Goal: Information Seeking & Learning: Learn about a topic

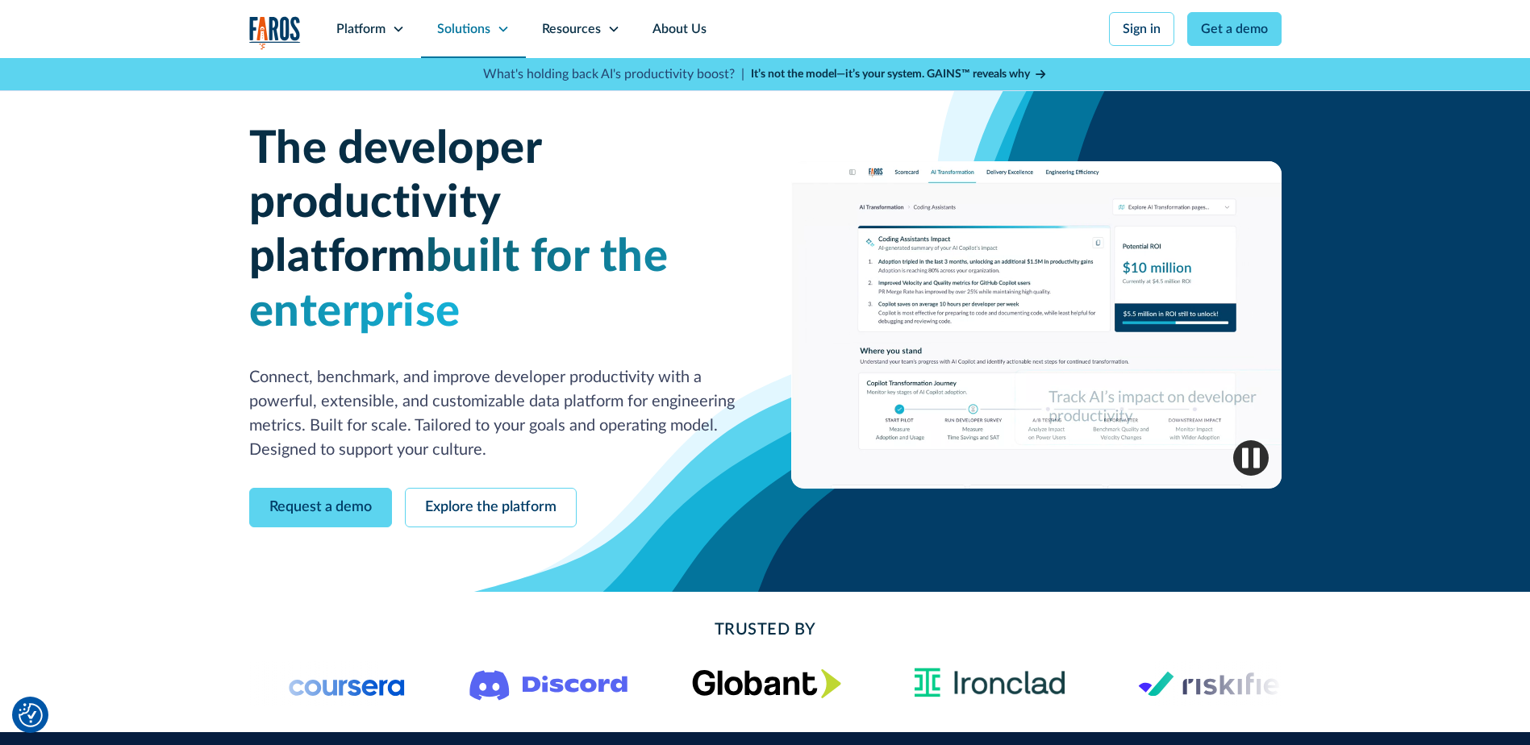
click at [489, 31] on div "Solutions" at bounding box center [463, 28] width 53 height 19
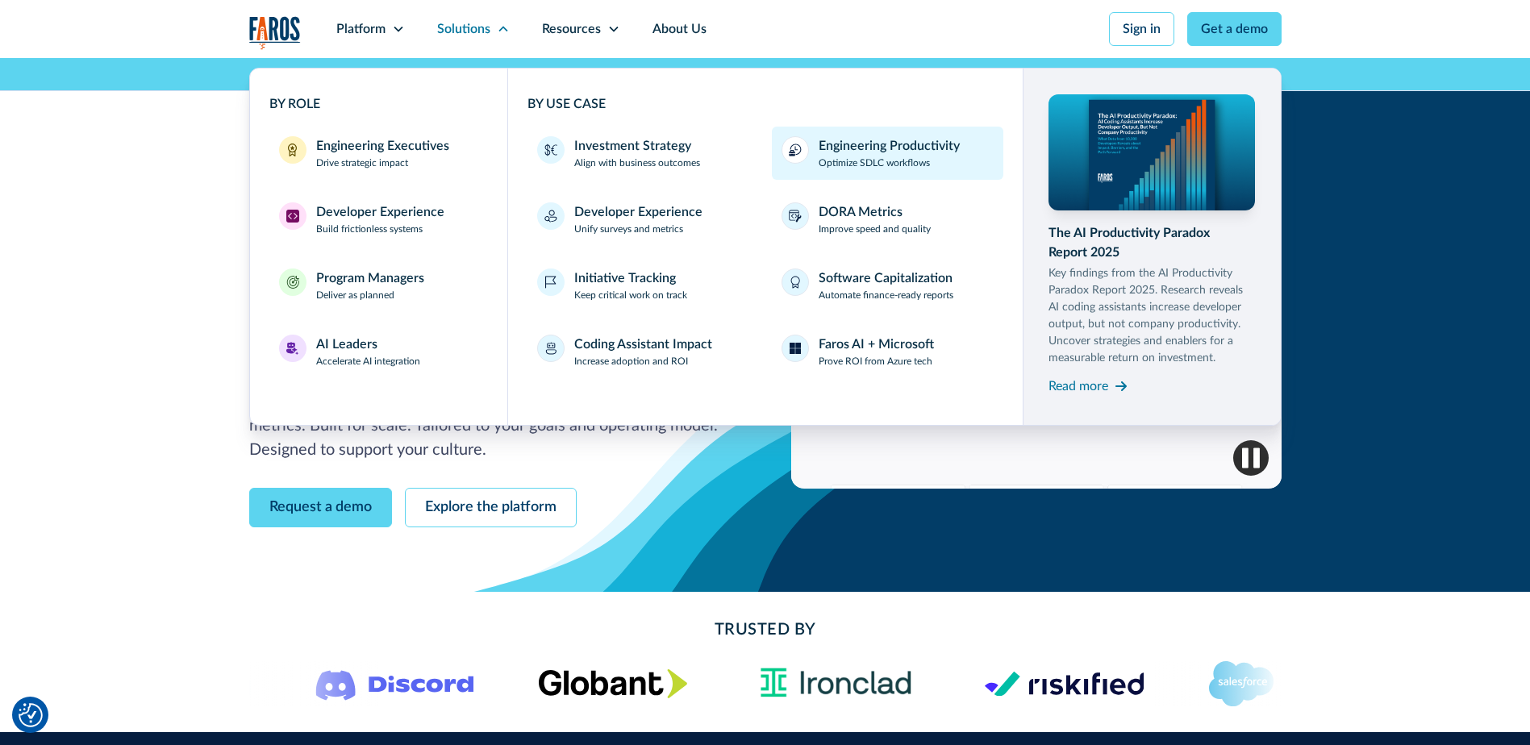
click at [929, 151] on div "Engineering Productivity" at bounding box center [889, 145] width 141 height 19
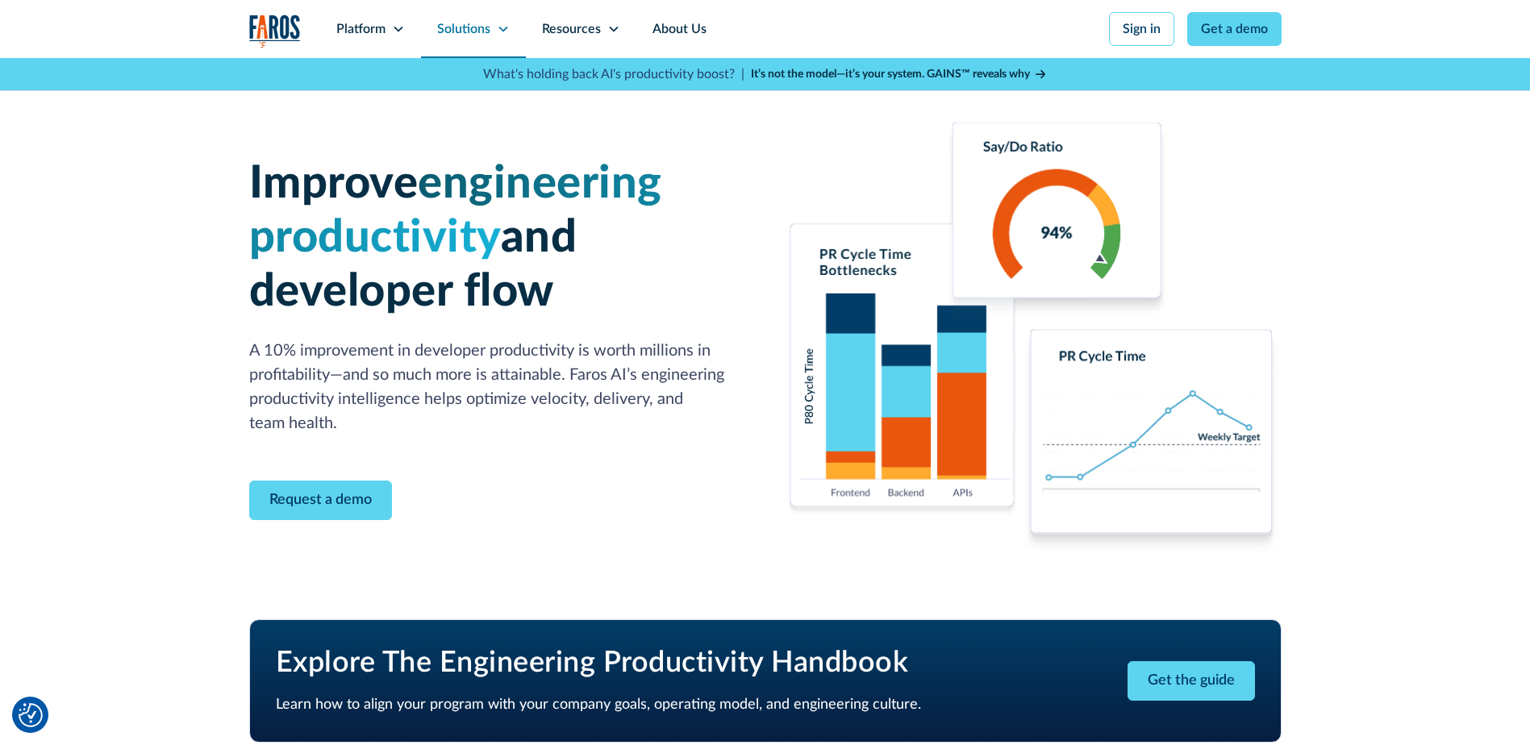
click at [498, 35] on div "Solutions" at bounding box center [473, 29] width 105 height 58
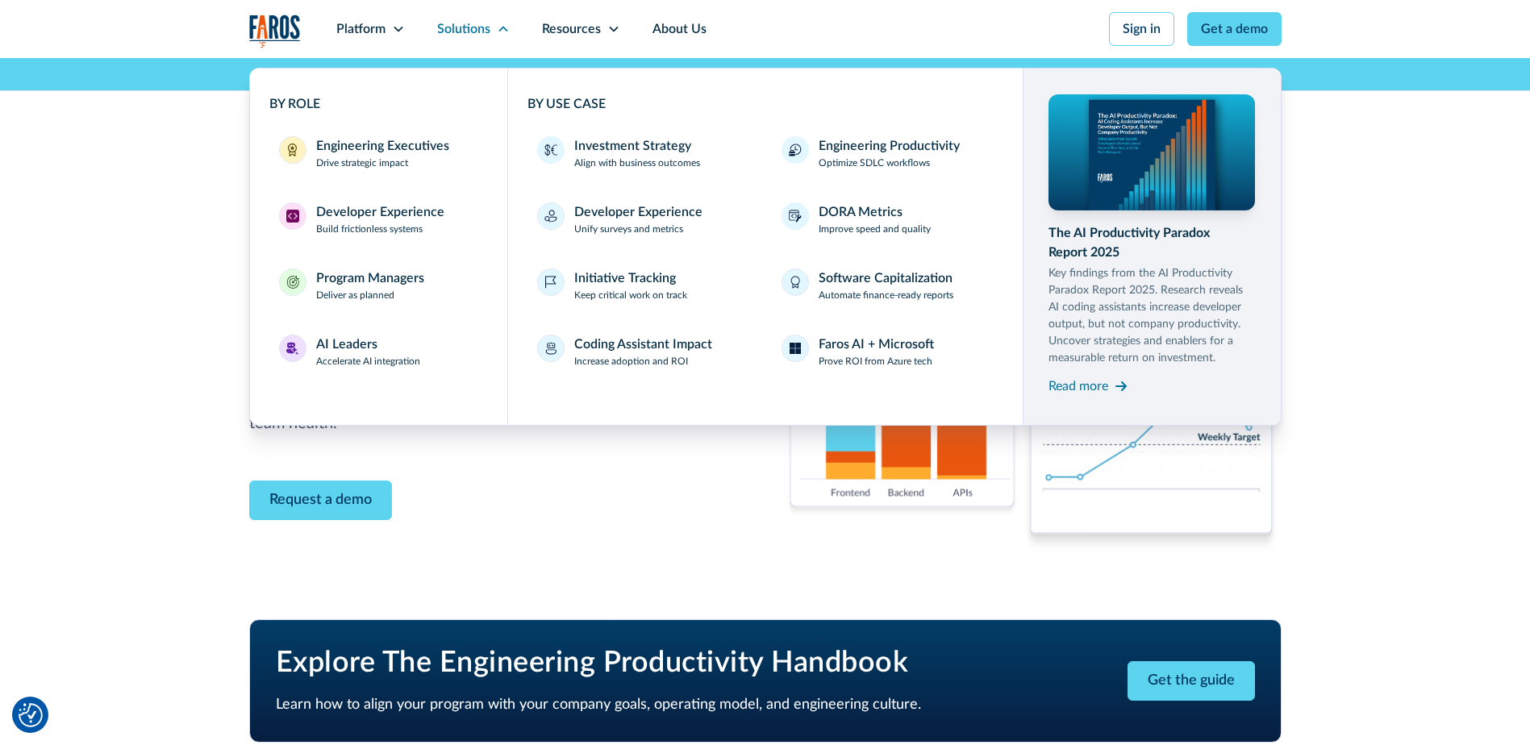
click at [1363, 276] on div "Improve engineering productivity and developer flow A 10% improvement in develo…" at bounding box center [765, 338] width 1530 height 561
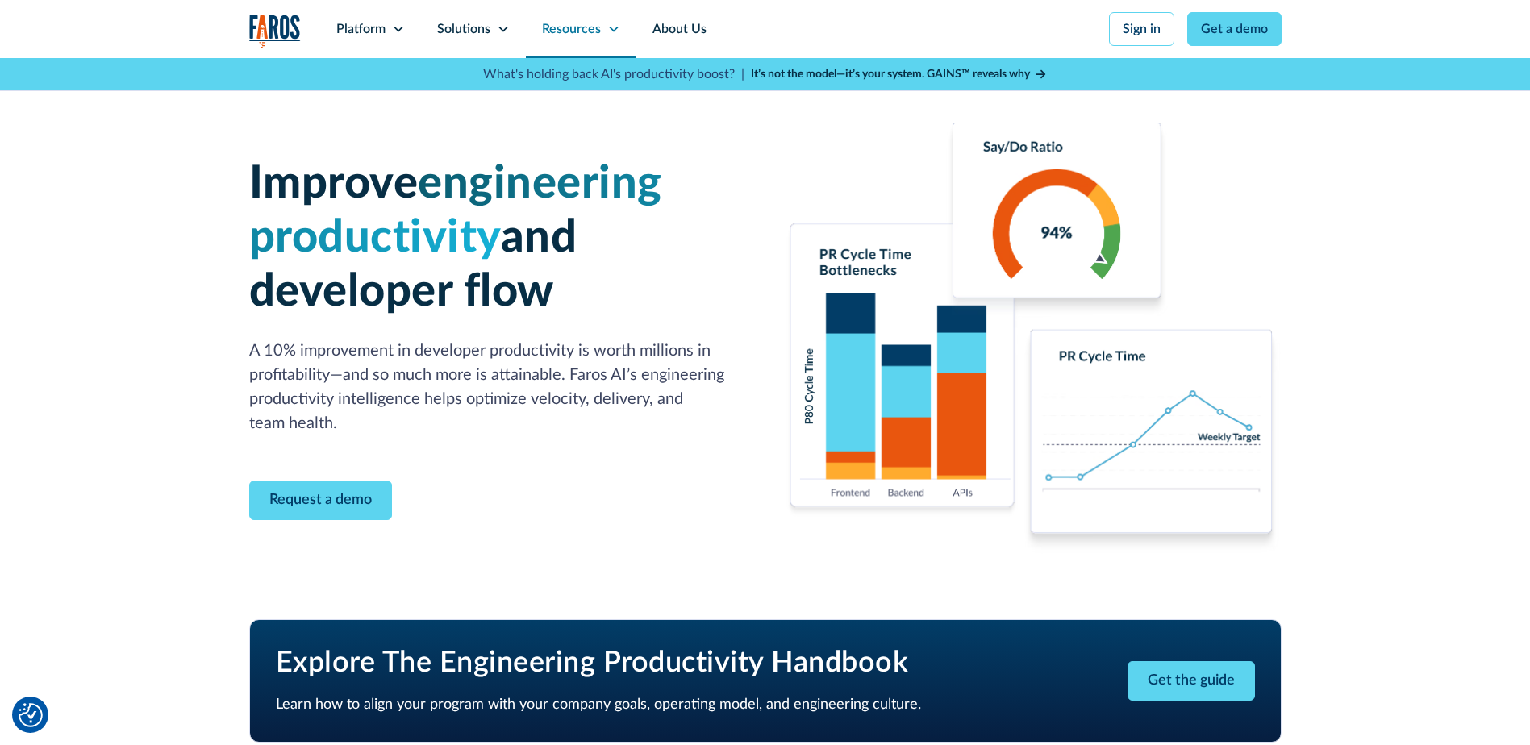
click at [577, 44] on div "Resources" at bounding box center [581, 29] width 110 height 58
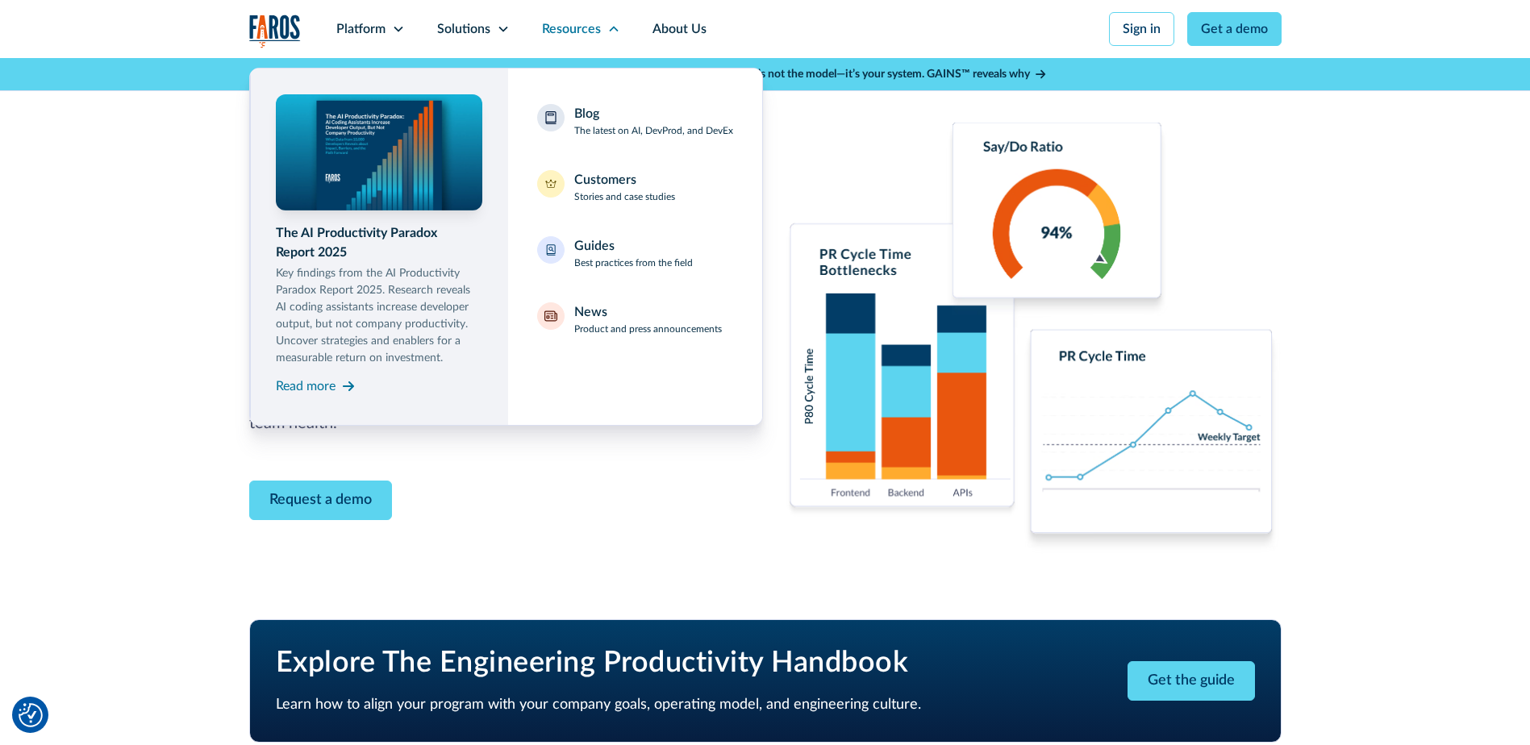
click at [125, 340] on div "Improve engineering productivity and developer flow A 10% improvement in develo…" at bounding box center [765, 338] width 1530 height 561
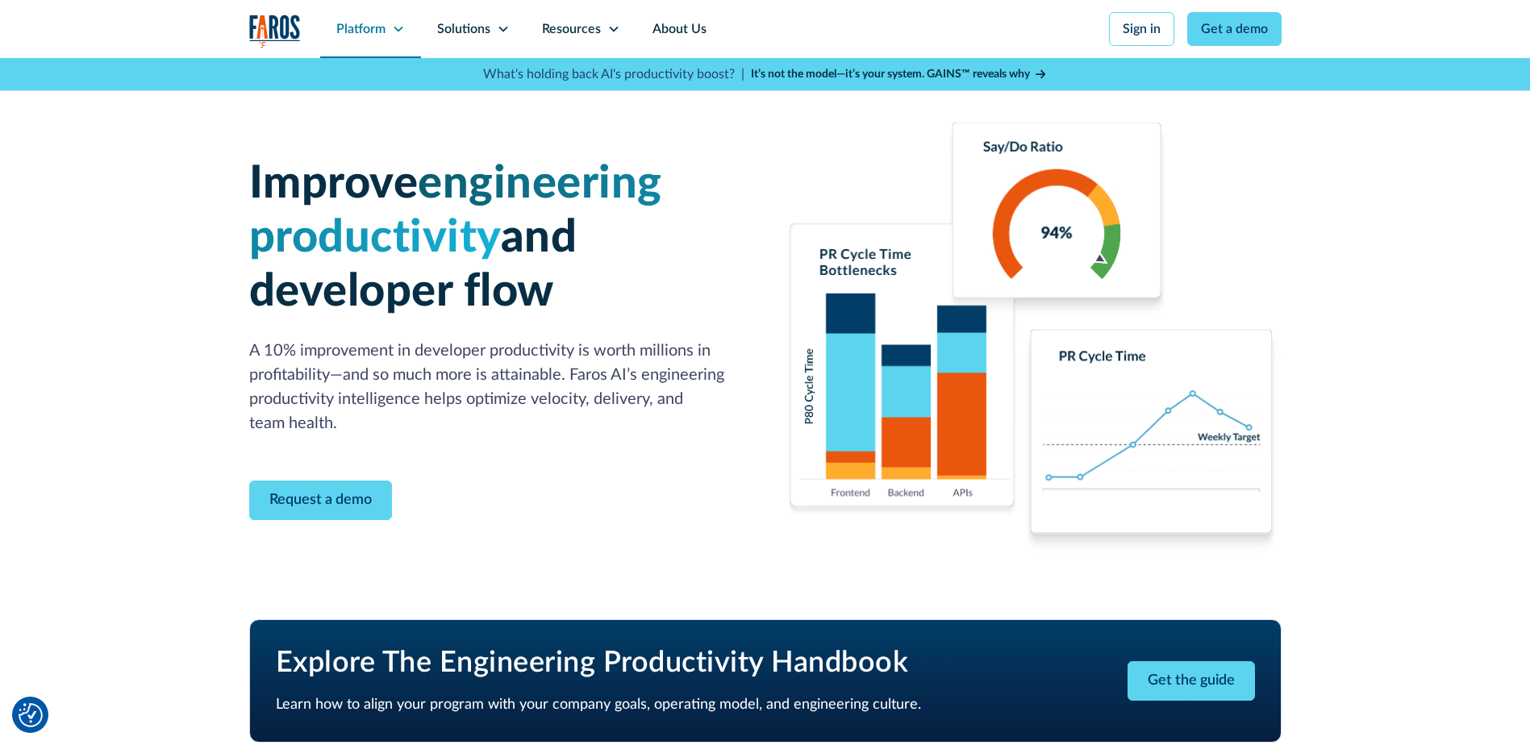
click at [363, 21] on div "Platform" at bounding box center [360, 28] width 49 height 19
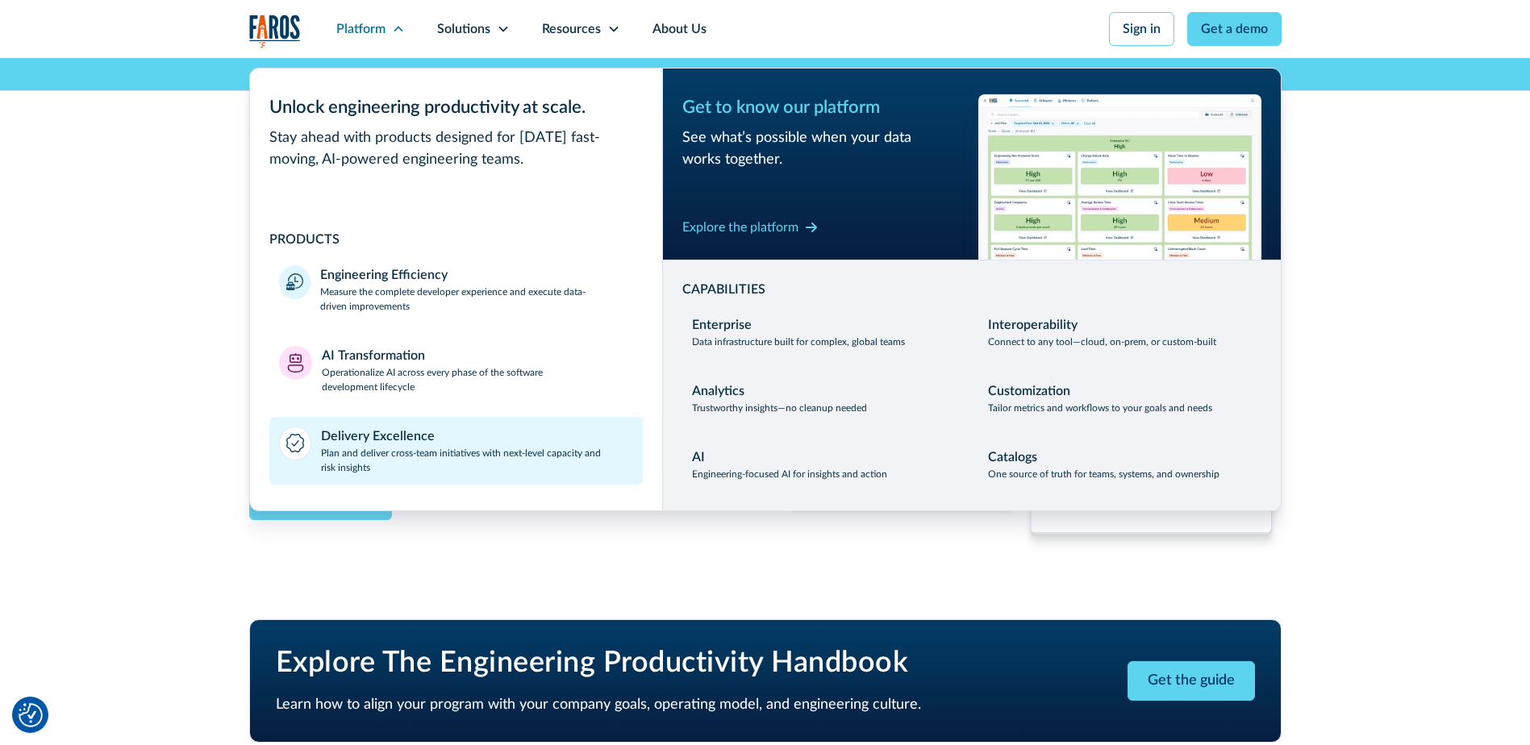
click at [450, 440] on div "Delivery Excellence Plan and deliver cross-team initiatives with next-level cap…" at bounding box center [477, 451] width 312 height 48
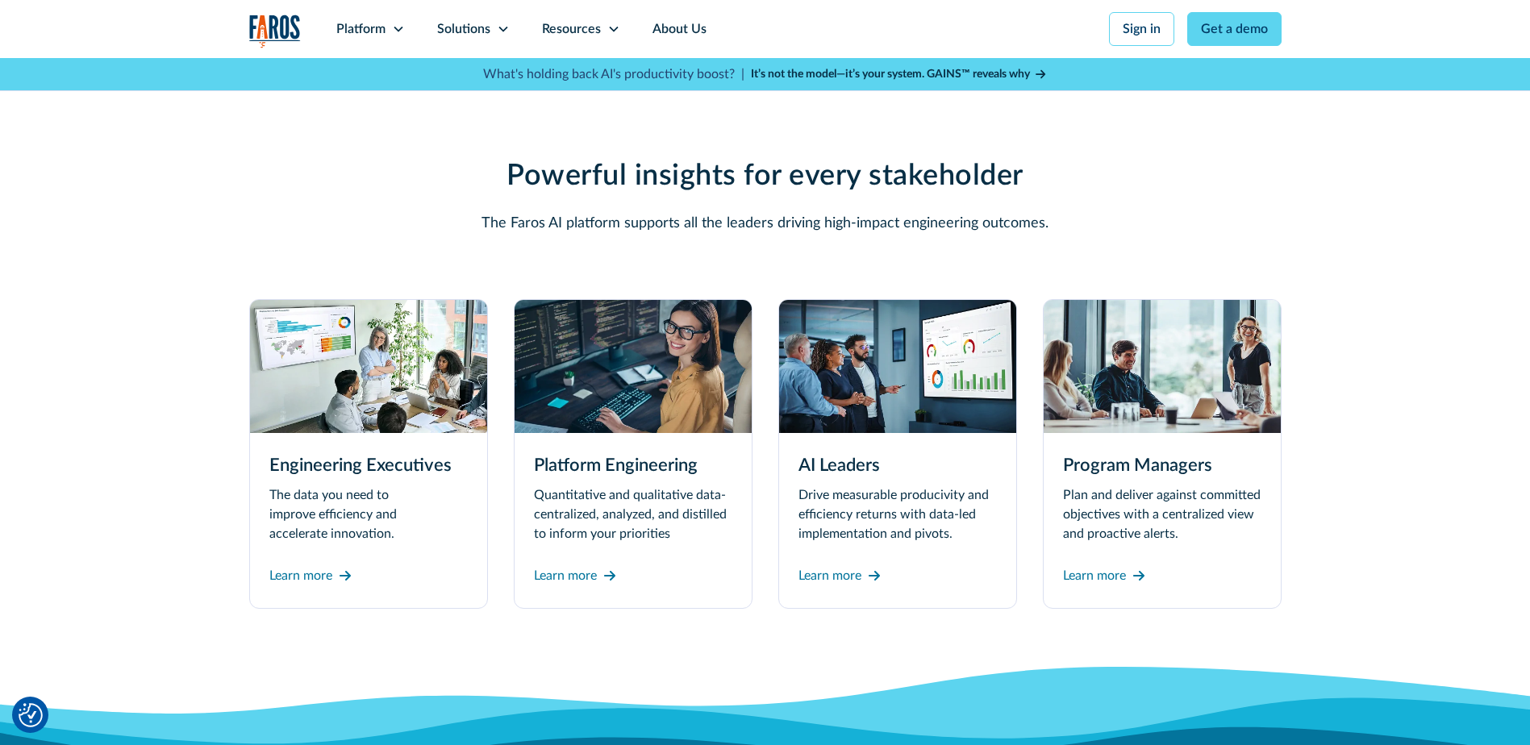
scroll to position [4194, 0]
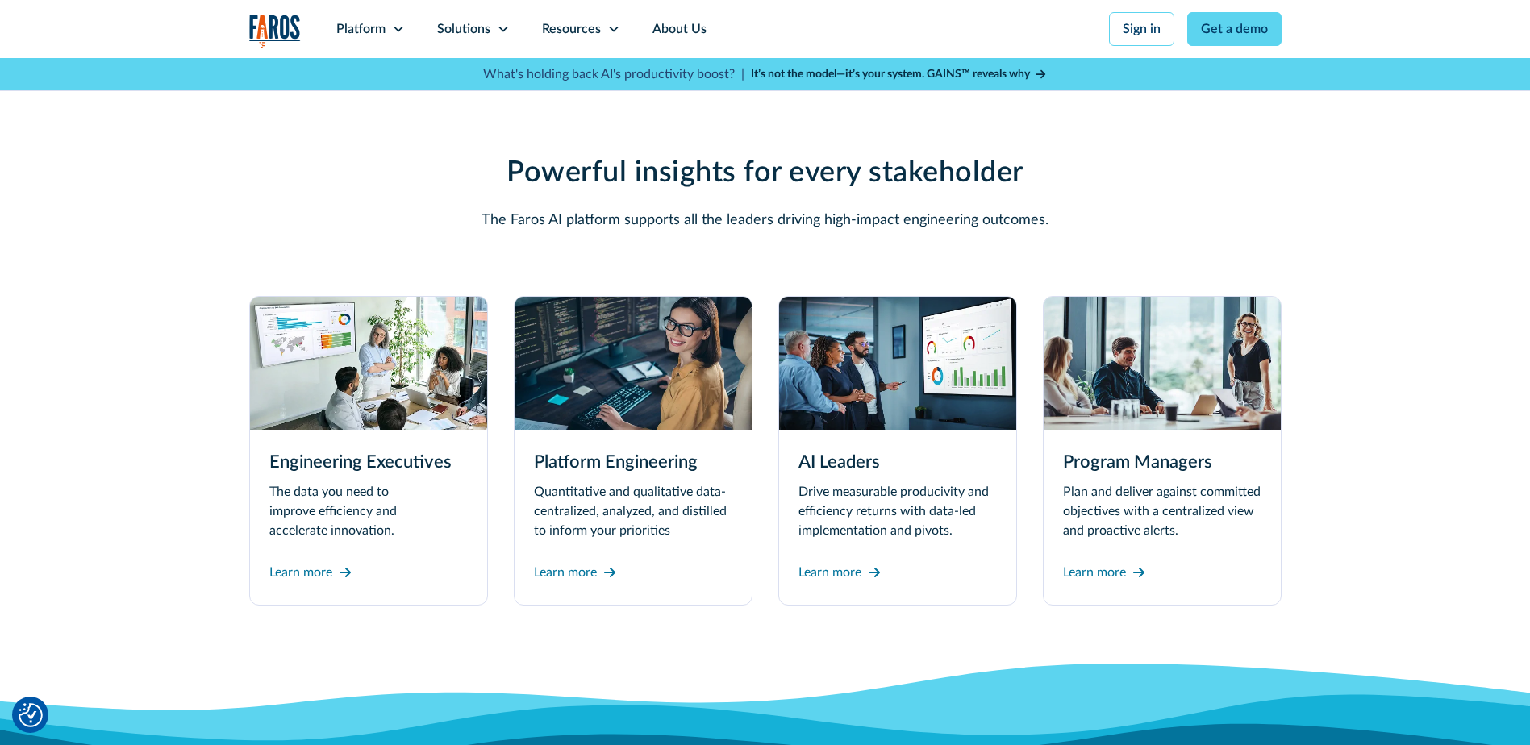
click at [329, 615] on div "Powerful insights for every stakeholder The Faros AI platform supports all the …" at bounding box center [765, 381] width 1032 height 632
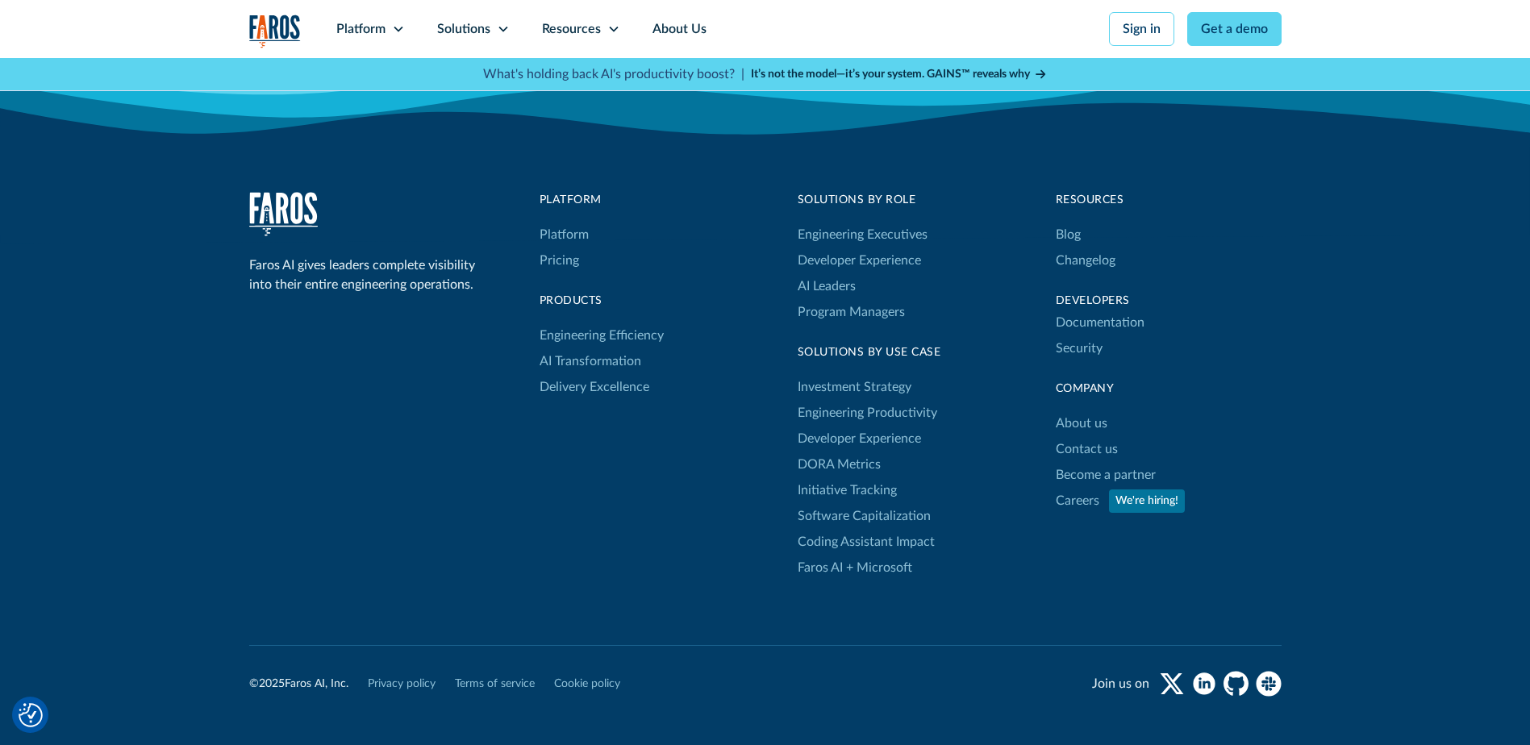
scroll to position [4839, 0]
click at [886, 401] on link "Engineering Productivity" at bounding box center [868, 414] width 140 height 26
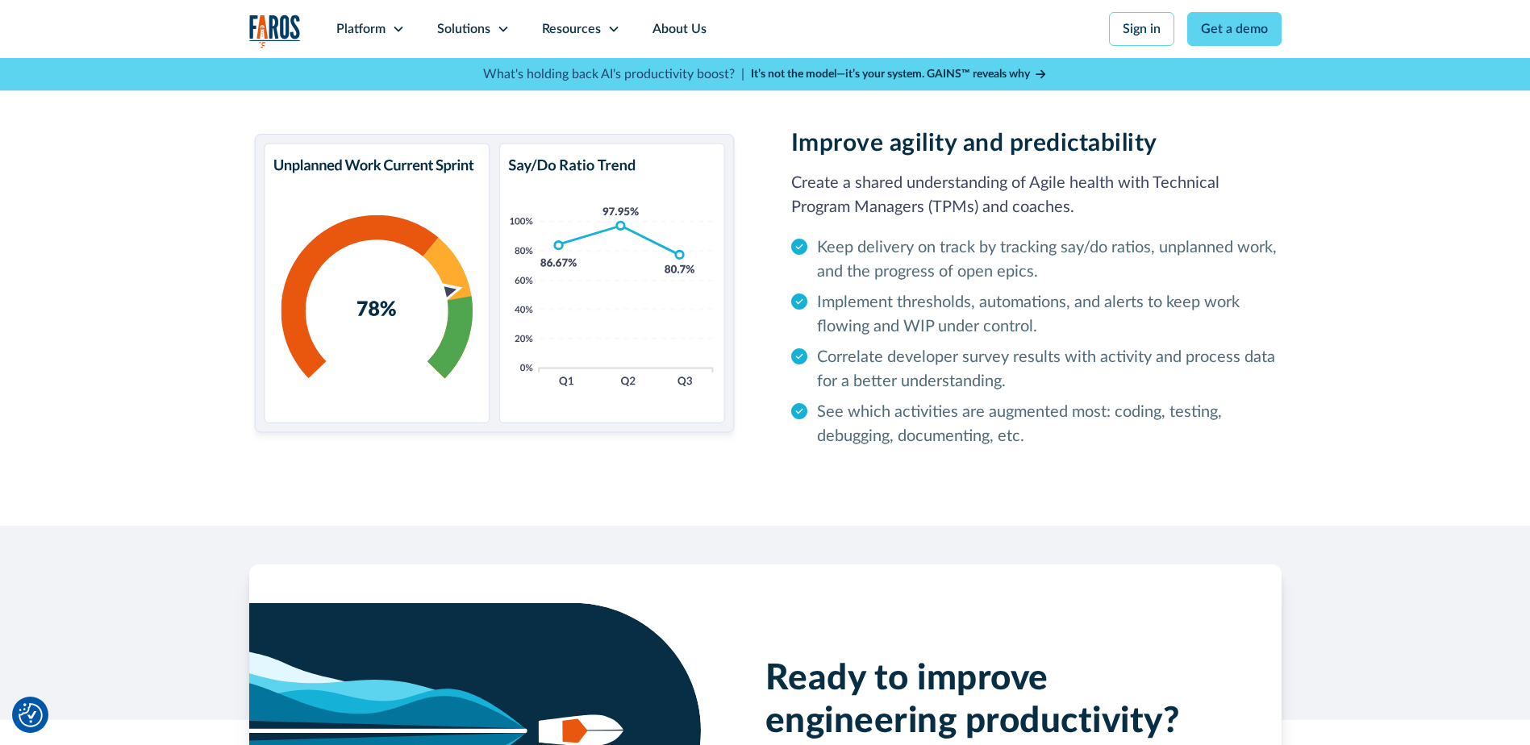
scroll to position [2581, 0]
